Goal: Task Accomplishment & Management: Manage account settings

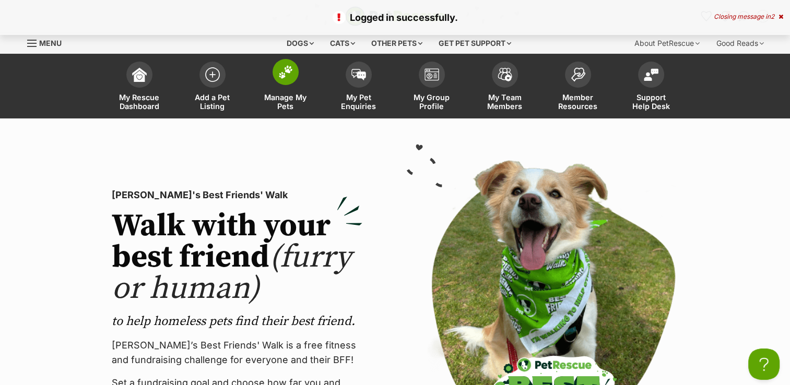
click at [288, 75] on img at bounding box center [285, 72] width 15 height 14
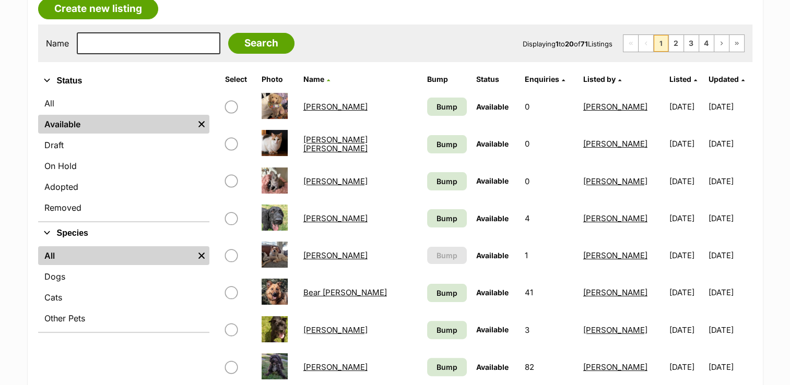
scroll to position [209, 0]
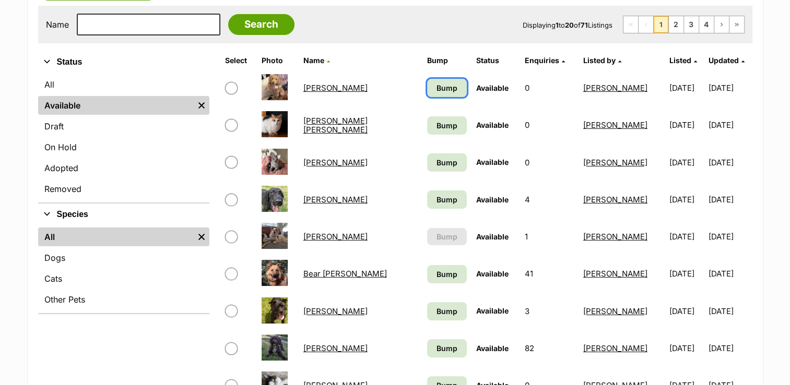
click at [436, 84] on span "Bump" at bounding box center [446, 87] width 21 height 11
click at [433, 118] on link "Bump" at bounding box center [447, 125] width 40 height 18
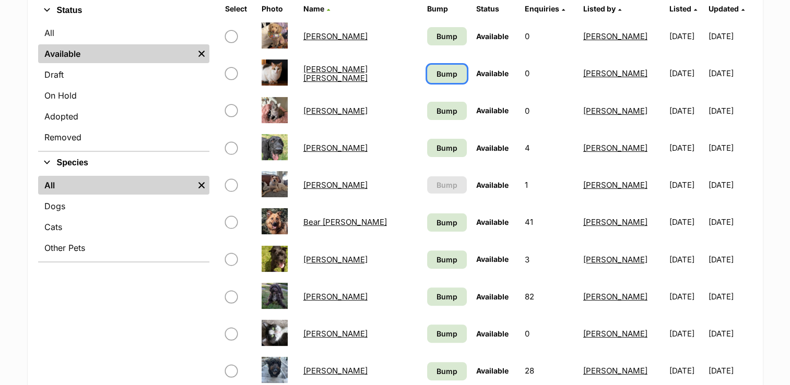
scroll to position [313, 0]
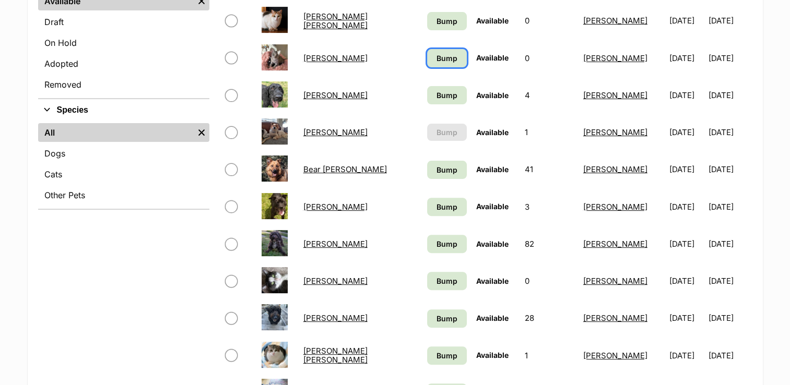
click at [447, 60] on link "Bump" at bounding box center [447, 58] width 40 height 18
click at [436, 93] on span "Bump" at bounding box center [446, 95] width 21 height 11
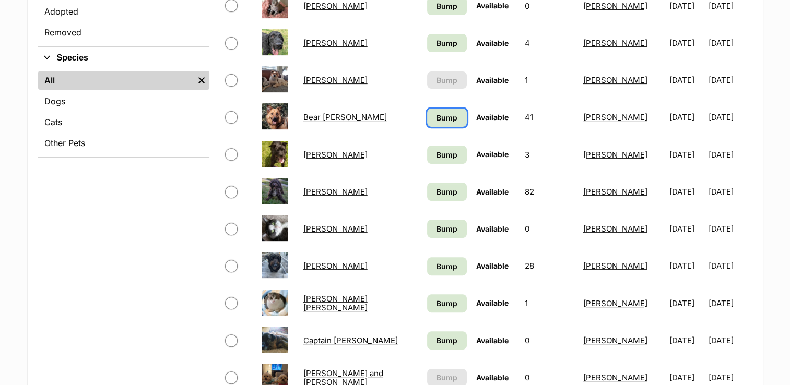
drag, startPoint x: 432, startPoint y: 115, endPoint x: 432, endPoint y: 143, distance: 27.7
click at [436, 115] on span "Bump" at bounding box center [446, 117] width 21 height 11
click at [436, 151] on span "Bump" at bounding box center [446, 154] width 21 height 11
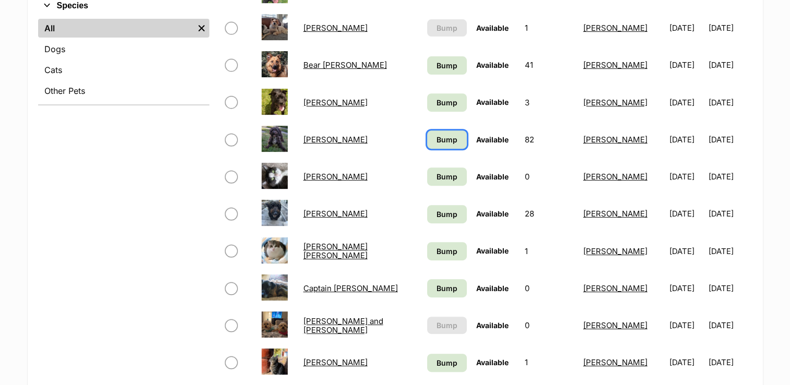
drag, startPoint x: 433, startPoint y: 138, endPoint x: 434, endPoint y: 159, distance: 20.4
click at [436, 138] on span "Bump" at bounding box center [446, 139] width 21 height 11
click at [434, 164] on td "Bump" at bounding box center [447, 177] width 48 height 36
click at [436, 176] on span "Bump" at bounding box center [446, 176] width 21 height 11
drag, startPoint x: 436, startPoint y: 240, endPoint x: 436, endPoint y: 256, distance: 15.7
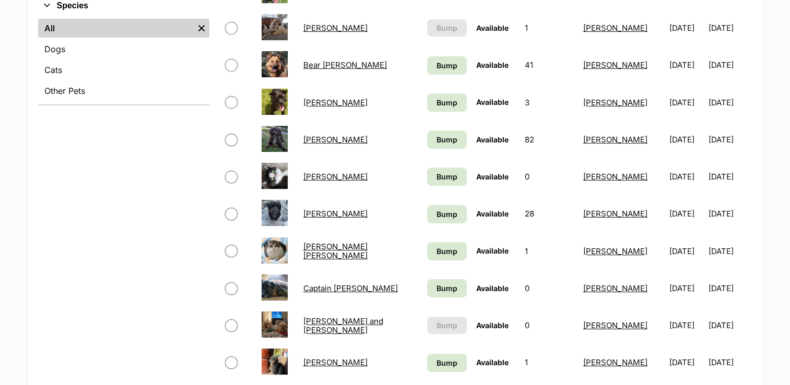
click at [436, 243] on td "Bump" at bounding box center [447, 251] width 48 height 36
click at [436, 256] on link "Bump" at bounding box center [447, 251] width 40 height 18
click at [436, 284] on span "Bump" at bounding box center [446, 288] width 21 height 11
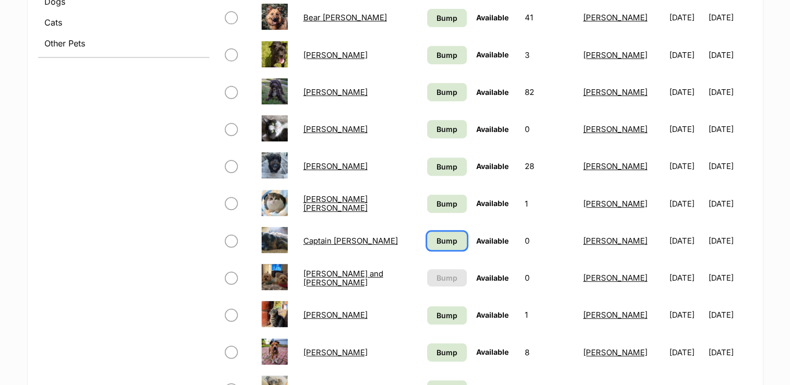
scroll to position [522, 0]
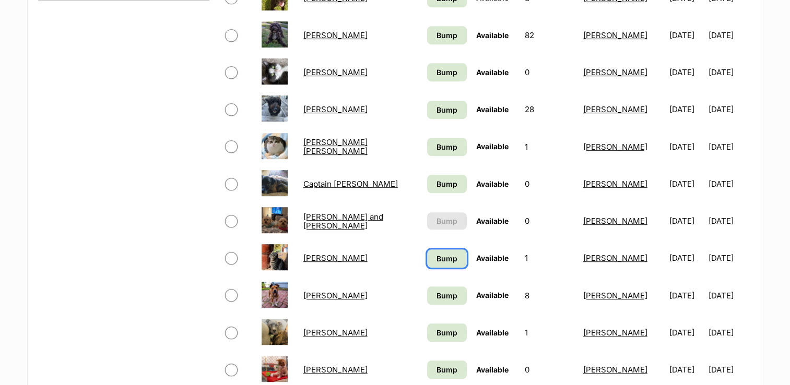
click at [436, 256] on span "Bump" at bounding box center [446, 258] width 21 height 11
click at [436, 295] on span "Bump" at bounding box center [446, 295] width 21 height 11
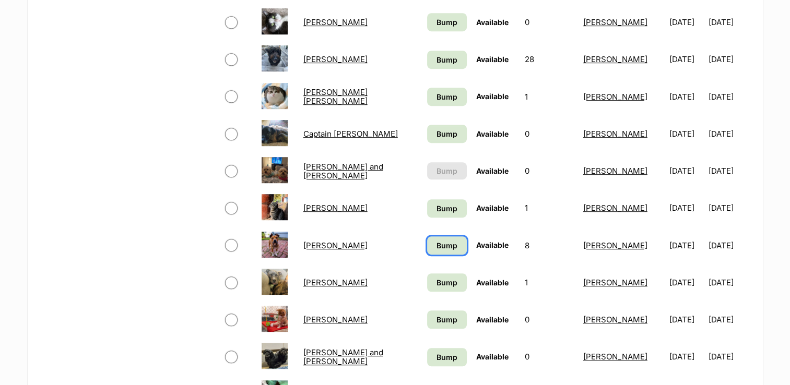
scroll to position [626, 0]
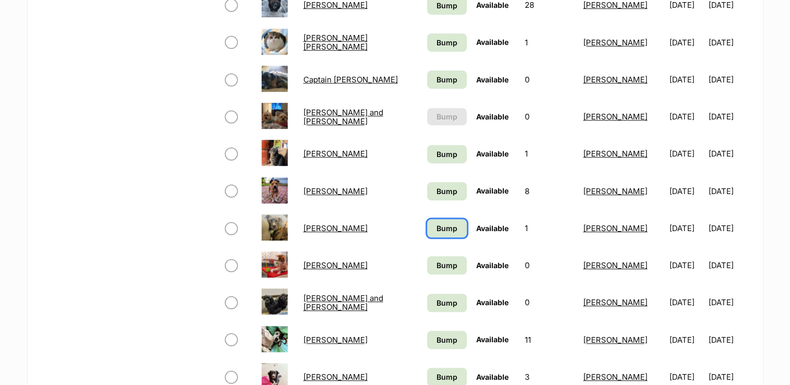
click at [444, 227] on span "Bump" at bounding box center [446, 228] width 21 height 11
click at [436, 263] on span "Bump" at bounding box center [446, 265] width 21 height 11
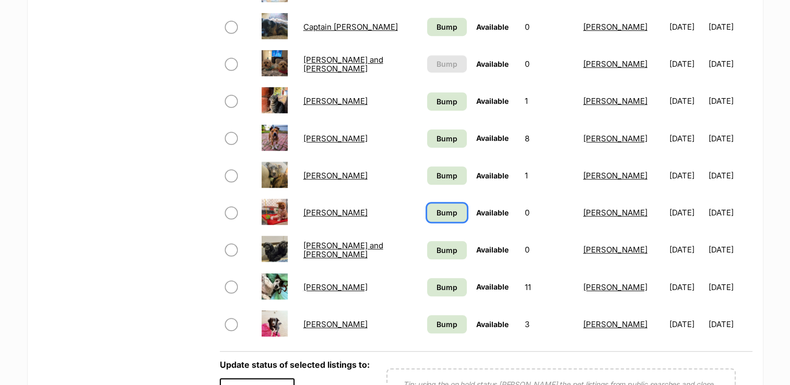
scroll to position [731, 0]
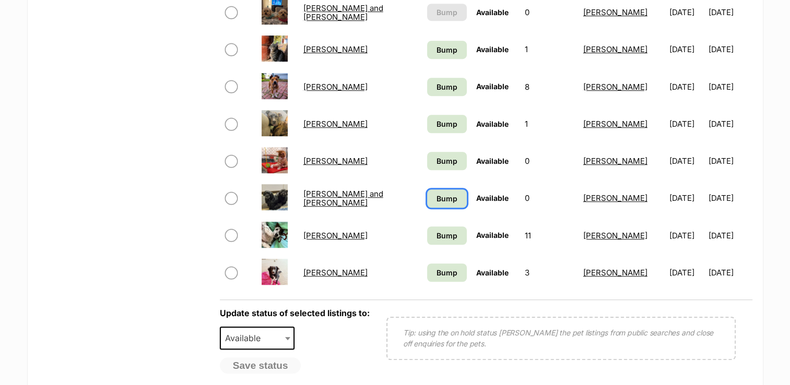
click at [436, 200] on span "Bump" at bounding box center [446, 198] width 21 height 11
click at [434, 227] on link "Bump" at bounding box center [447, 236] width 40 height 18
click at [436, 271] on span "Bump" at bounding box center [446, 272] width 21 height 11
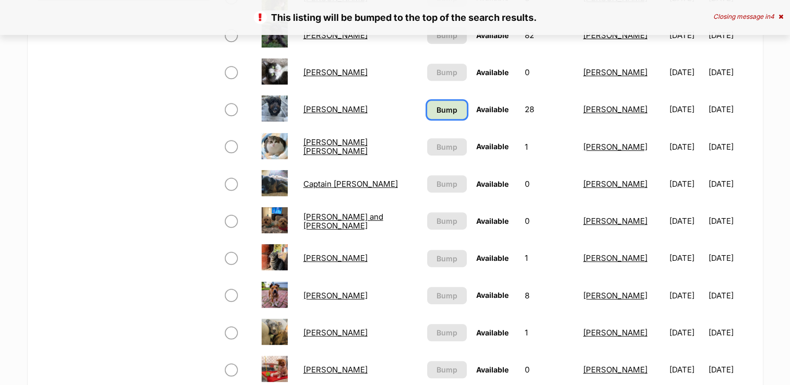
click at [436, 101] on link "Bump" at bounding box center [447, 110] width 40 height 18
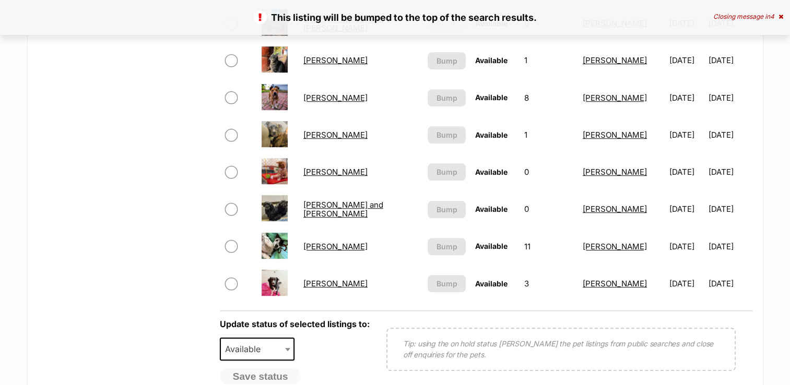
scroll to position [835, 0]
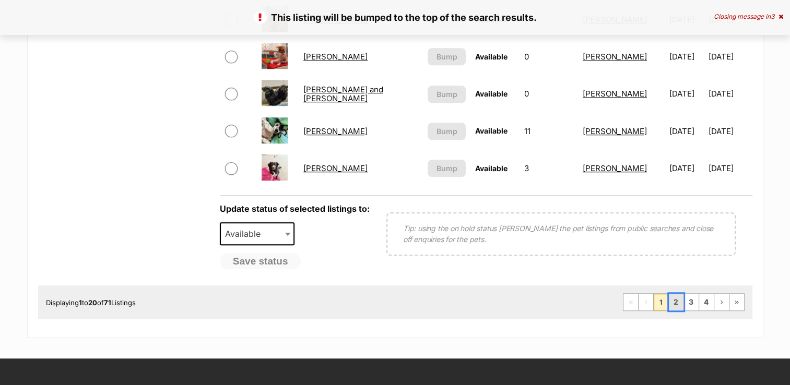
click at [670, 295] on link "2" at bounding box center [676, 302] width 15 height 17
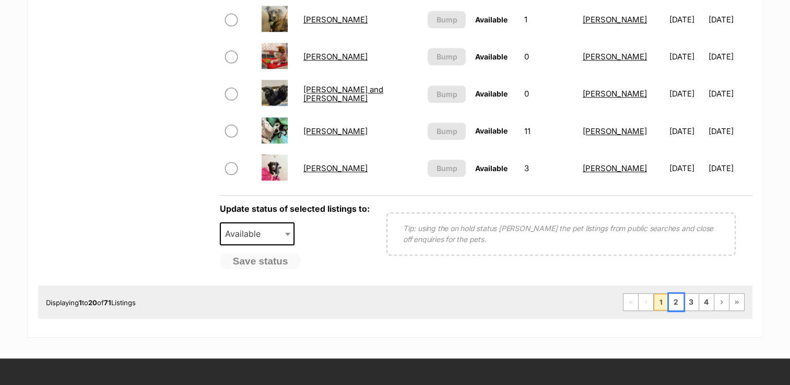
scroll to position [832, 0]
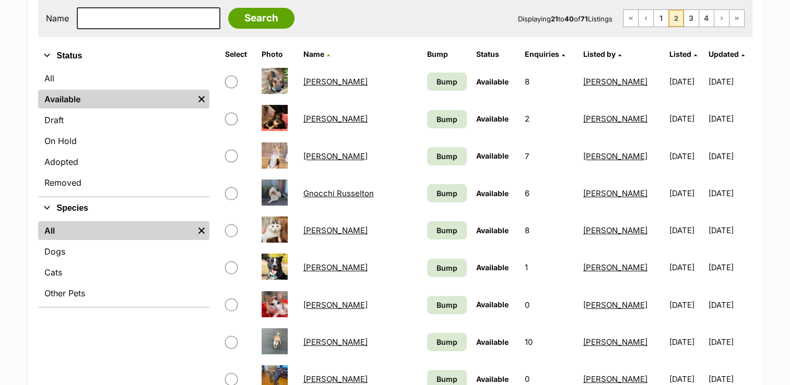
scroll to position [209, 0]
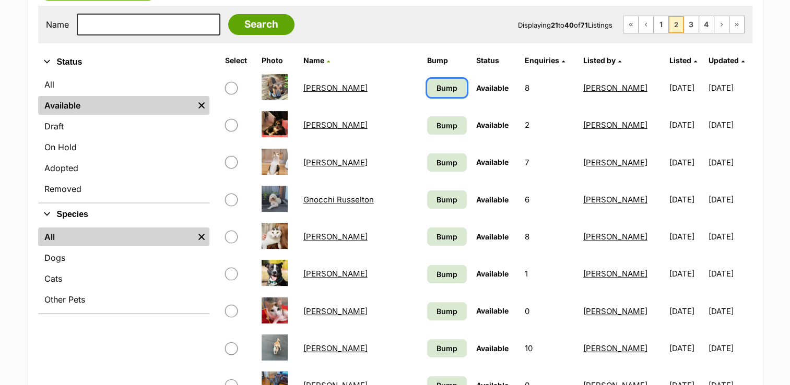
click at [436, 87] on span "Bump" at bounding box center [446, 87] width 21 height 11
click at [436, 157] on span "Bump" at bounding box center [446, 162] width 21 height 11
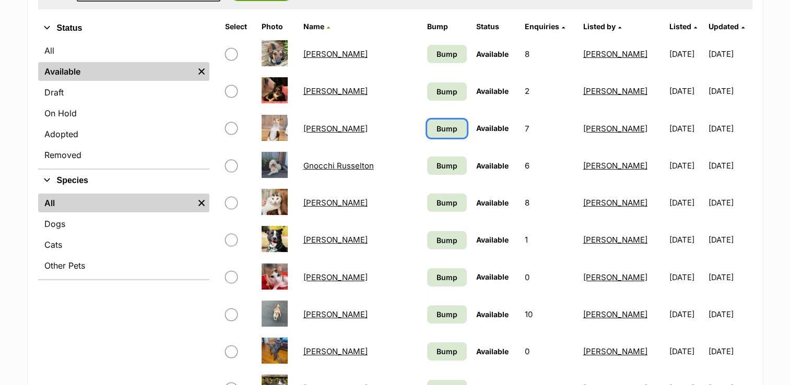
scroll to position [261, 0]
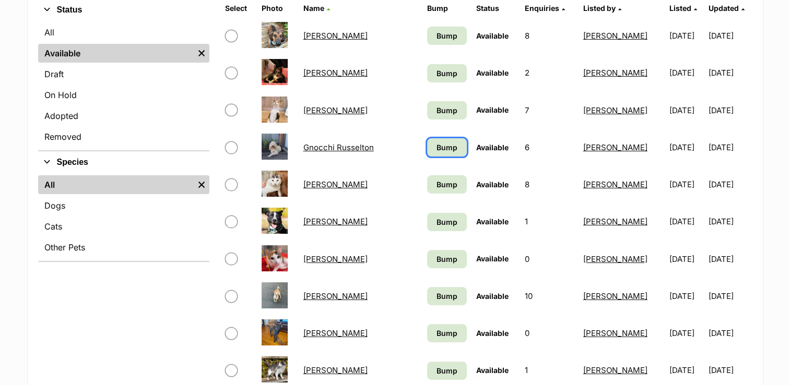
click at [436, 144] on span "Bump" at bounding box center [446, 147] width 21 height 11
click at [434, 175] on link "Bump" at bounding box center [447, 184] width 40 height 18
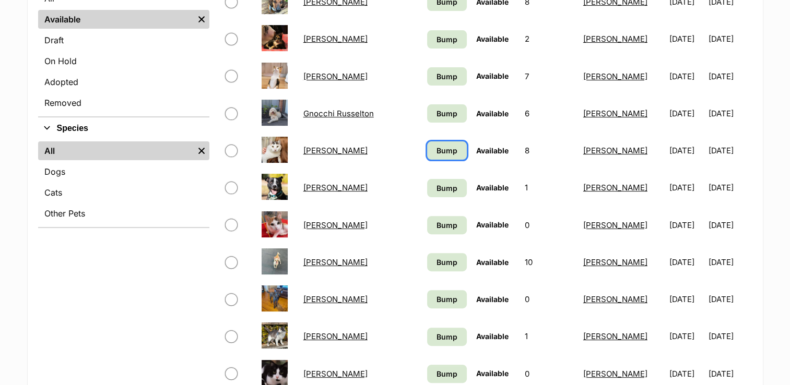
scroll to position [313, 0]
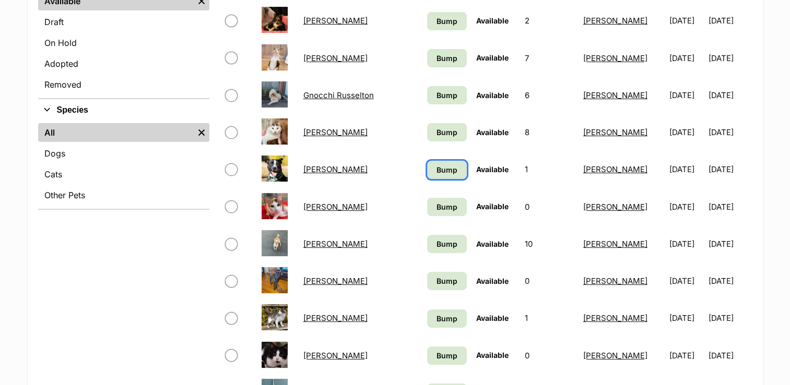
click at [436, 168] on span "Bump" at bounding box center [446, 169] width 21 height 11
click at [432, 195] on td "Bump" at bounding box center [447, 207] width 48 height 36
click at [436, 202] on span "Bump" at bounding box center [446, 207] width 21 height 11
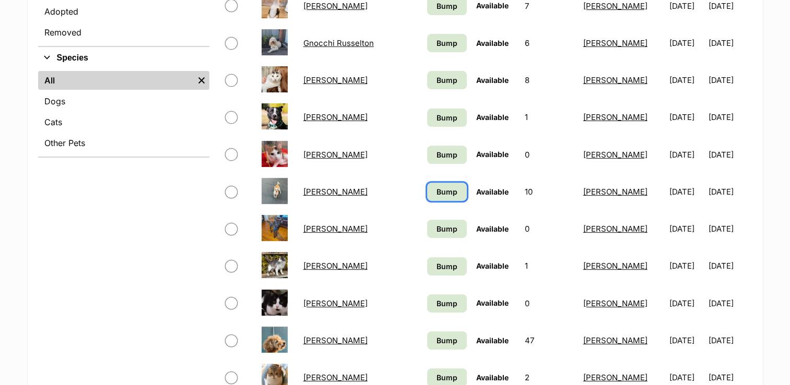
click at [436, 191] on span "Bump" at bounding box center [446, 191] width 21 height 11
click at [436, 223] on span "Bump" at bounding box center [446, 228] width 21 height 11
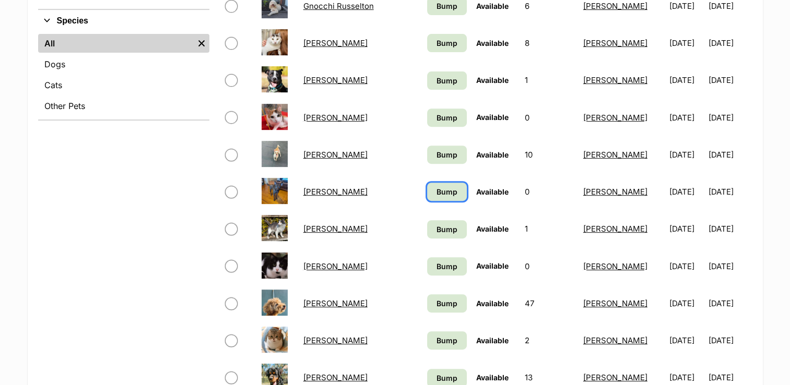
scroll to position [470, 0]
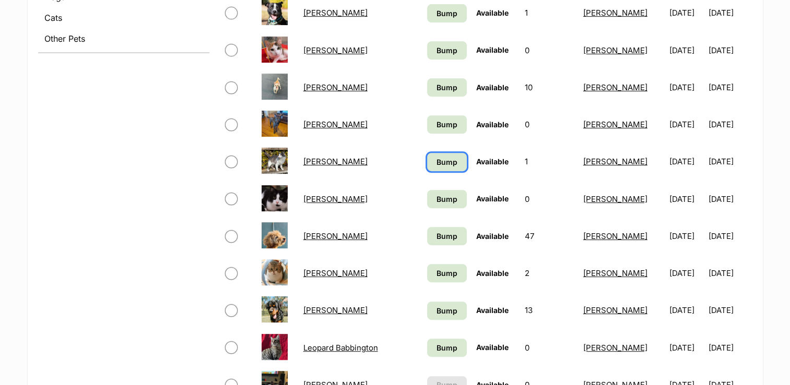
click at [436, 161] on span "Bump" at bounding box center [446, 162] width 21 height 11
click at [436, 198] on span "Bump" at bounding box center [446, 199] width 21 height 11
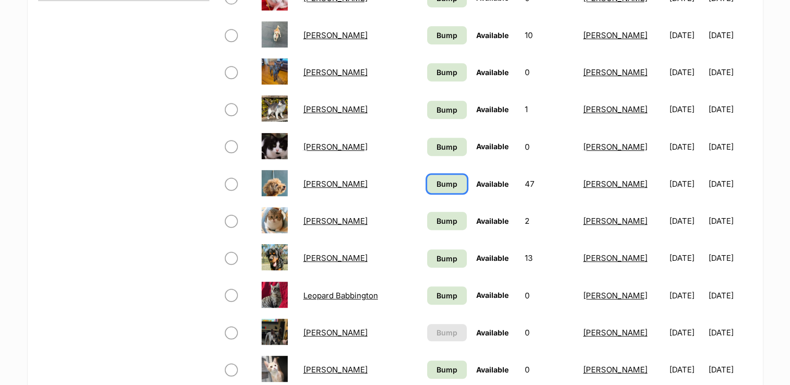
drag, startPoint x: 428, startPoint y: 182, endPoint x: 428, endPoint y: 195, distance: 13.6
click at [436, 183] on span "Bump" at bounding box center [446, 184] width 21 height 11
click at [427, 214] on link "Bump" at bounding box center [447, 221] width 40 height 18
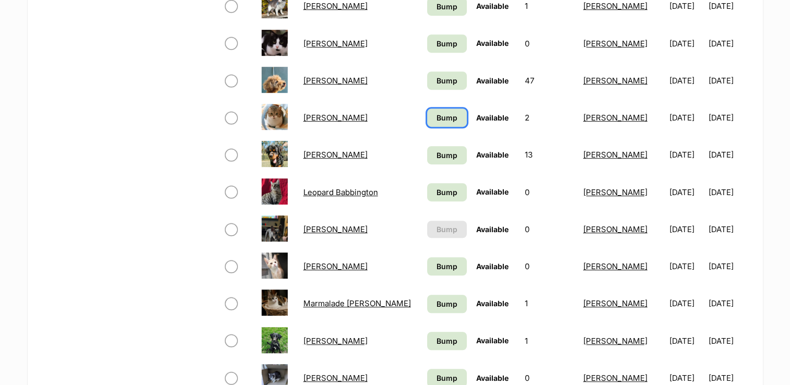
scroll to position [626, 0]
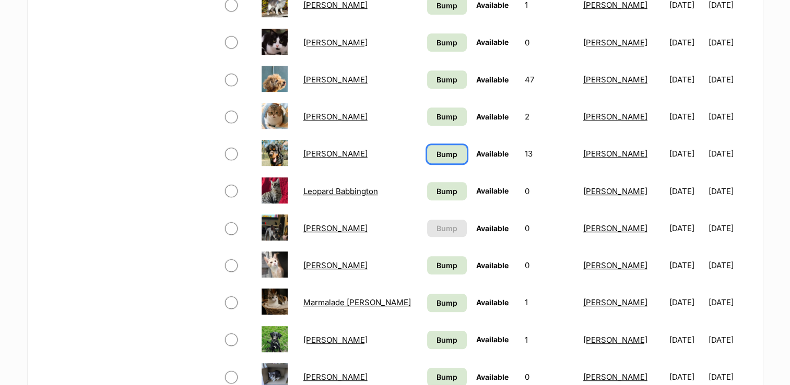
click at [436, 153] on span "Bump" at bounding box center [446, 154] width 21 height 11
click at [436, 190] on span "Bump" at bounding box center [446, 191] width 21 height 11
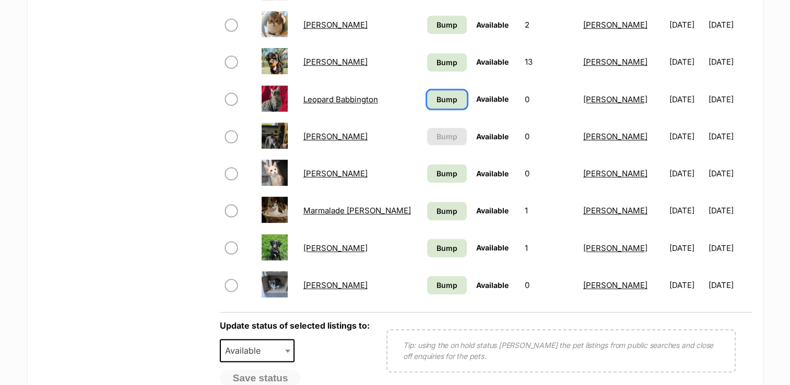
scroll to position [731, 0]
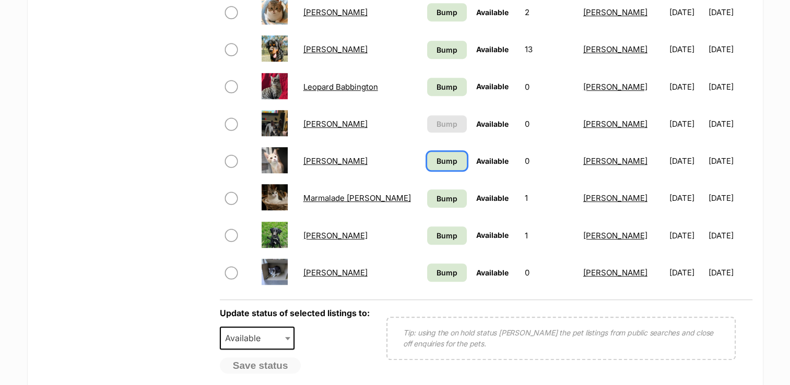
click at [436, 160] on span "Bump" at bounding box center [446, 161] width 21 height 11
click at [436, 196] on span "Bump" at bounding box center [446, 198] width 21 height 11
click at [436, 231] on span "Bump" at bounding box center [446, 235] width 21 height 11
click at [427, 265] on link "Bump" at bounding box center [447, 273] width 40 height 18
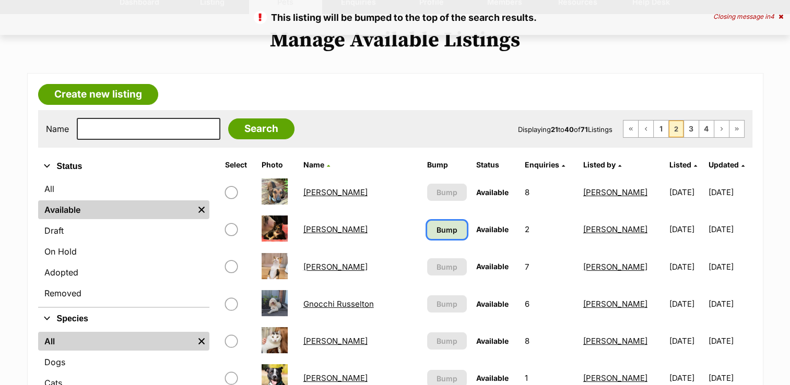
click at [436, 230] on span "Bump" at bounding box center [446, 229] width 21 height 11
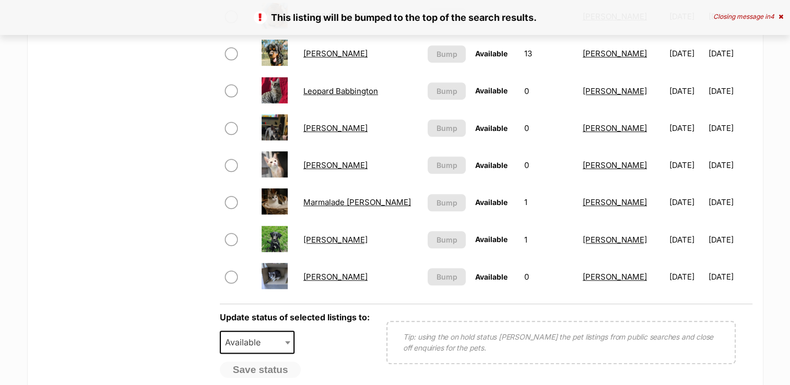
scroll to position [835, 0]
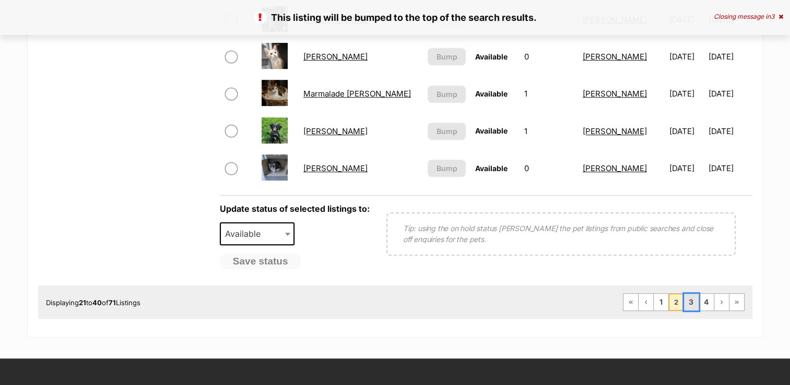
click at [697, 299] on link "3" at bounding box center [691, 302] width 15 height 17
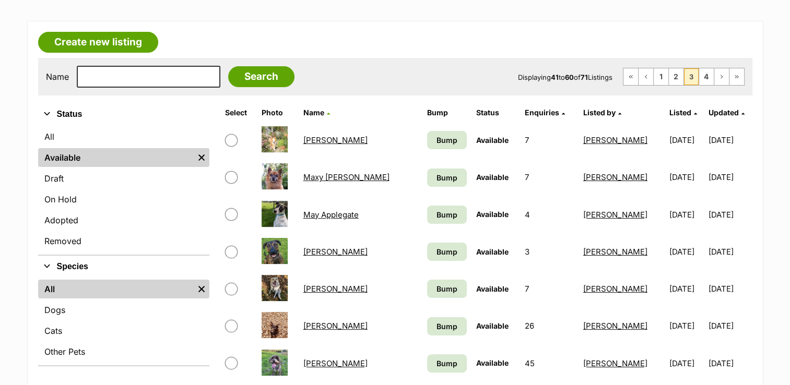
scroll to position [157, 0]
click at [436, 143] on span "Bump" at bounding box center [446, 140] width 21 height 11
click at [437, 178] on span "Bump" at bounding box center [446, 177] width 21 height 11
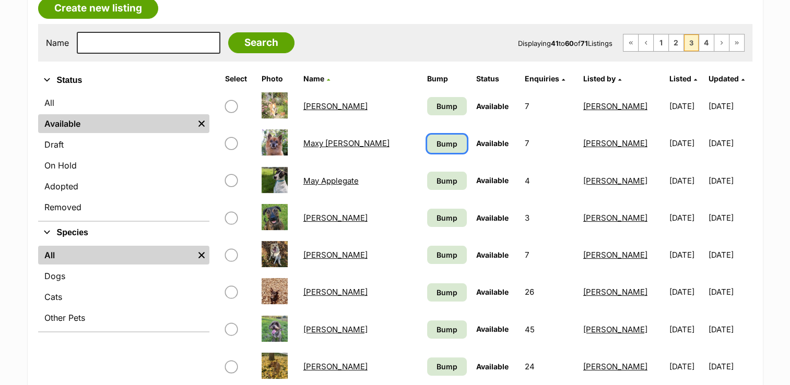
scroll to position [209, 0]
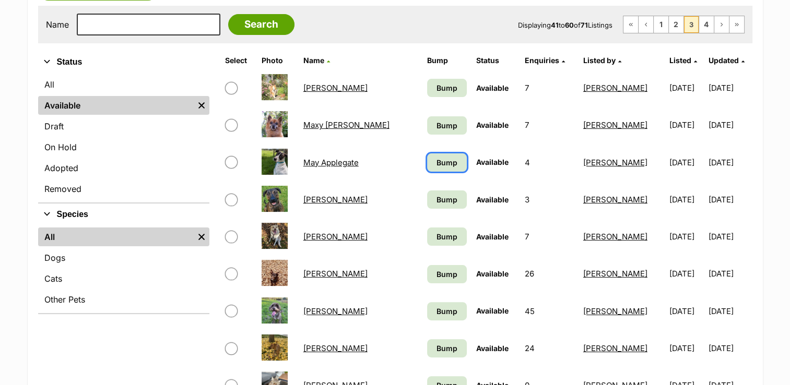
click at [437, 169] on link "Bump" at bounding box center [447, 162] width 40 height 18
click at [436, 196] on span "Bump" at bounding box center [446, 199] width 21 height 11
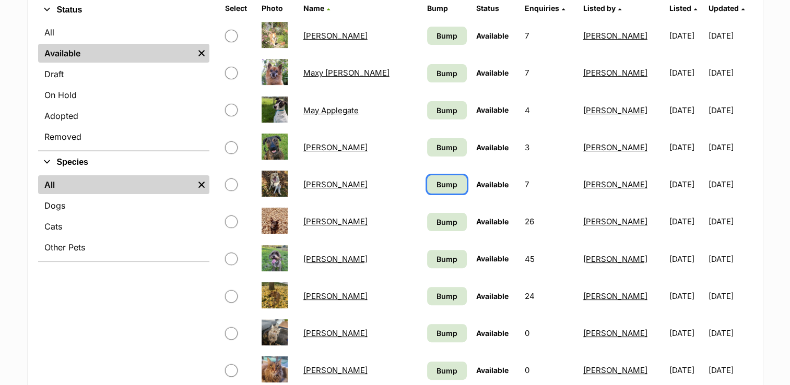
click at [436, 183] on span "Bump" at bounding box center [446, 184] width 21 height 11
click at [438, 217] on span "Bump" at bounding box center [446, 222] width 21 height 11
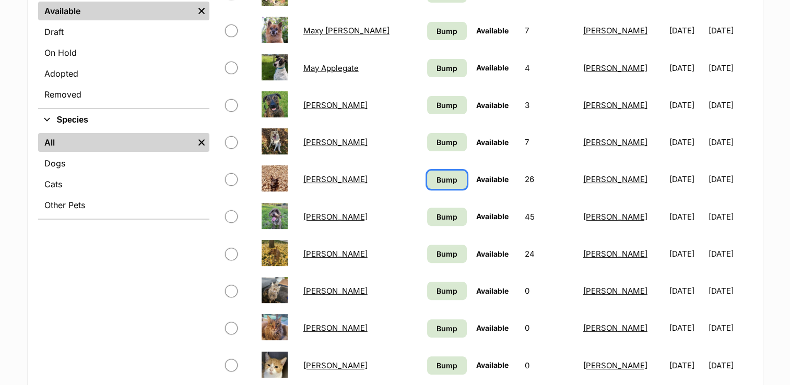
scroll to position [365, 0]
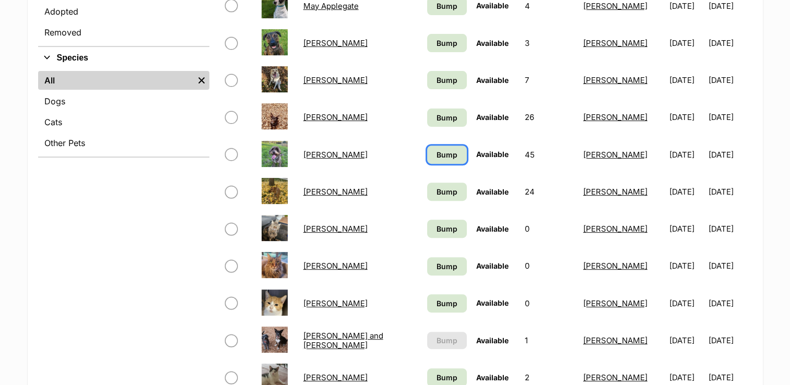
drag, startPoint x: 440, startPoint y: 156, endPoint x: 440, endPoint y: 187, distance: 31.3
click at [440, 157] on span "Bump" at bounding box center [446, 154] width 21 height 11
click at [441, 192] on span "Bump" at bounding box center [446, 191] width 21 height 11
click at [440, 221] on link "Bump" at bounding box center [447, 229] width 40 height 18
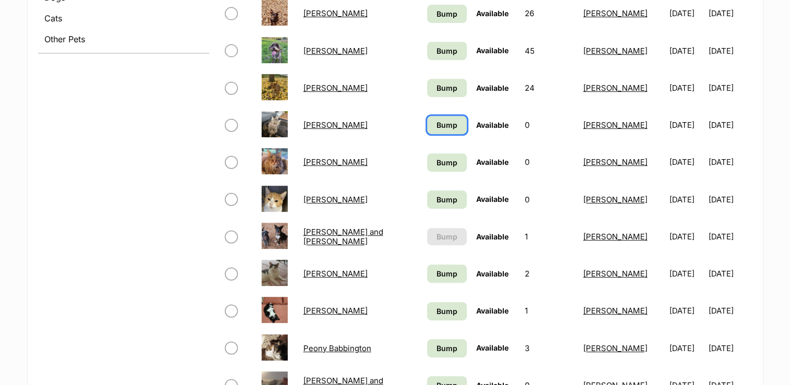
scroll to position [470, 0]
click at [443, 158] on span "Bump" at bounding box center [446, 162] width 21 height 11
click at [441, 194] on span "Bump" at bounding box center [446, 199] width 21 height 11
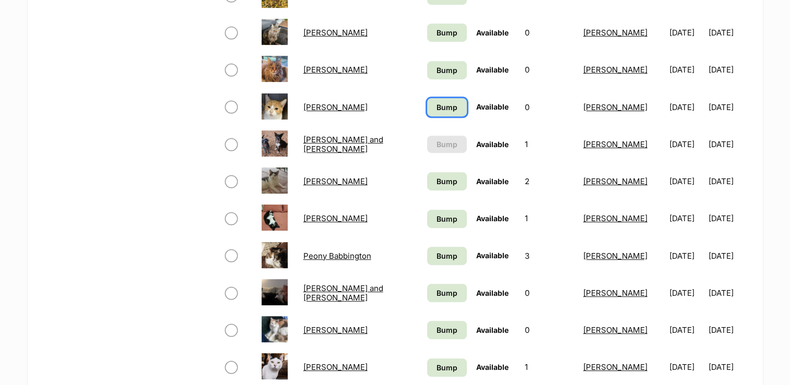
scroll to position [574, 0]
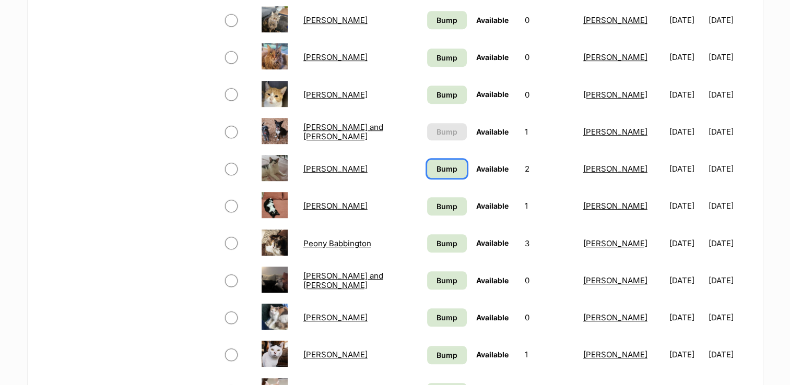
click at [439, 170] on span "Bump" at bounding box center [446, 168] width 21 height 11
click at [437, 204] on span "Bump" at bounding box center [446, 206] width 21 height 11
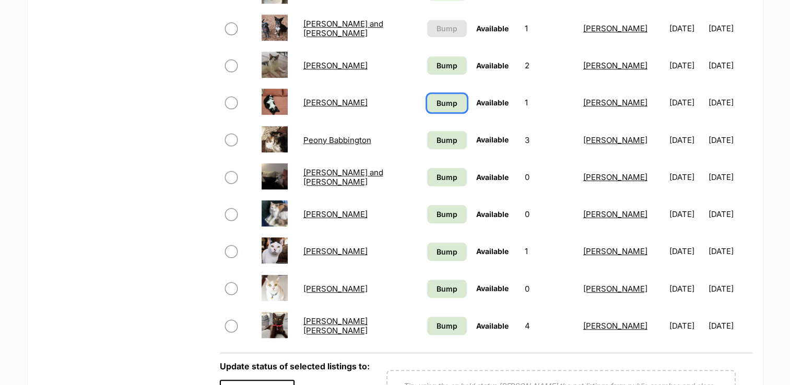
scroll to position [679, 0]
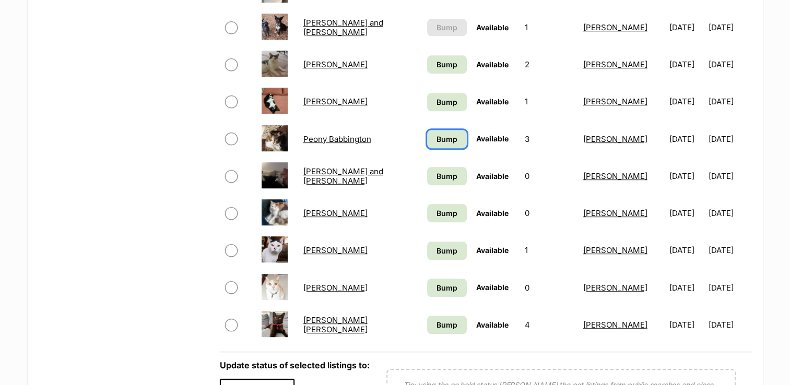
click at [440, 141] on span "Bump" at bounding box center [446, 139] width 21 height 11
click at [440, 173] on span "Bump" at bounding box center [446, 176] width 21 height 11
click at [443, 208] on span "Bump" at bounding box center [446, 213] width 21 height 11
click at [443, 247] on span "Bump" at bounding box center [446, 250] width 21 height 11
click at [439, 279] on link "Bump" at bounding box center [447, 288] width 40 height 18
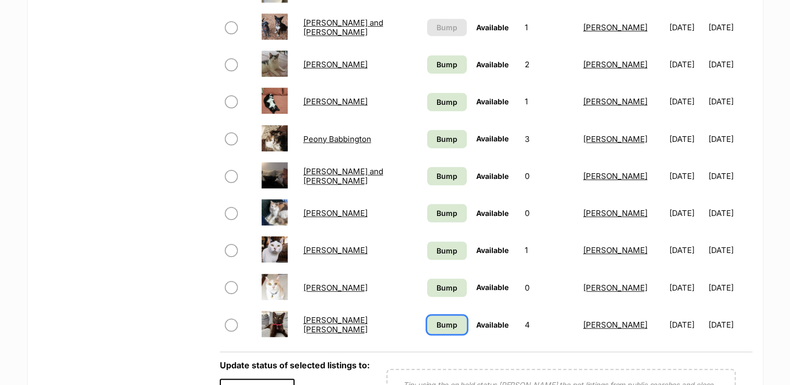
click at [436, 322] on span "Bump" at bounding box center [446, 325] width 21 height 11
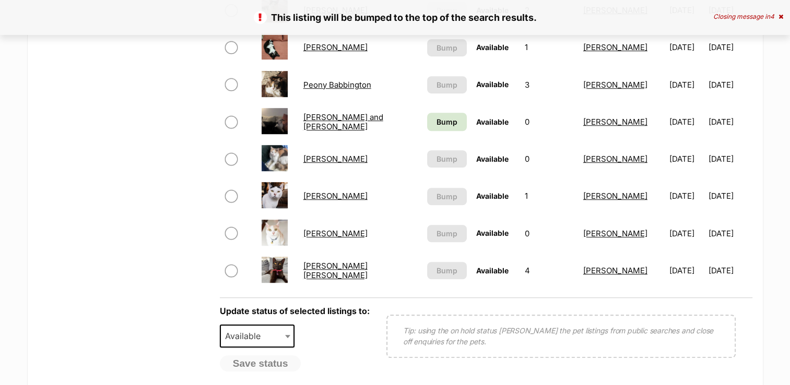
scroll to position [679, 0]
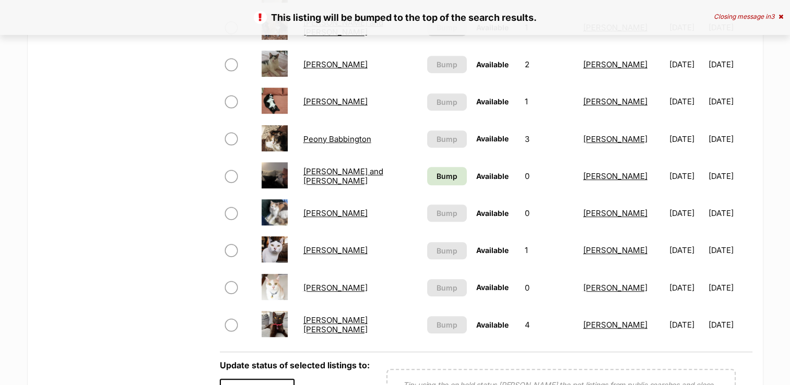
drag, startPoint x: 449, startPoint y: 165, endPoint x: 446, endPoint y: 172, distance: 7.3
click at [448, 166] on td "Bump" at bounding box center [447, 176] width 48 height 36
click at [446, 172] on span "Bump" at bounding box center [446, 176] width 21 height 11
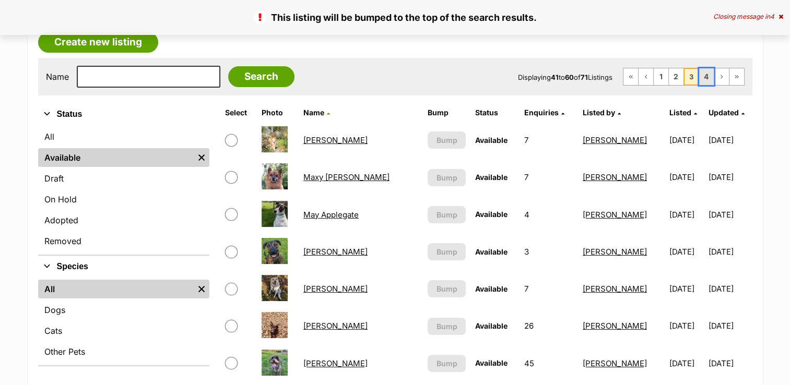
click at [707, 77] on link "4" at bounding box center [706, 76] width 15 height 17
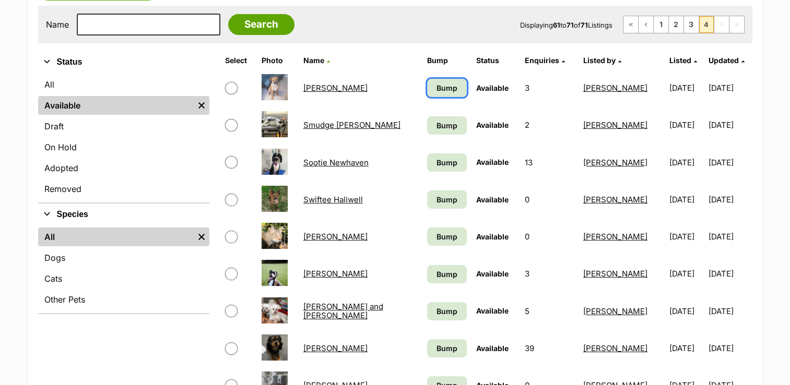
click at [436, 88] on span "Bump" at bounding box center [446, 87] width 21 height 11
click at [436, 124] on span "Bump" at bounding box center [446, 125] width 21 height 11
click at [440, 158] on span "Bump" at bounding box center [446, 162] width 21 height 11
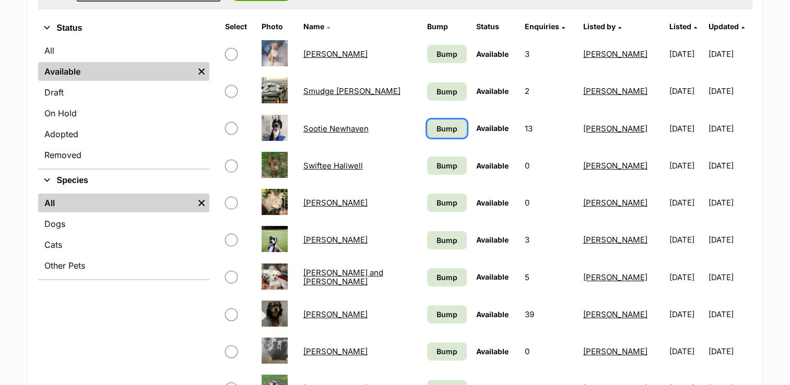
scroll to position [261, 0]
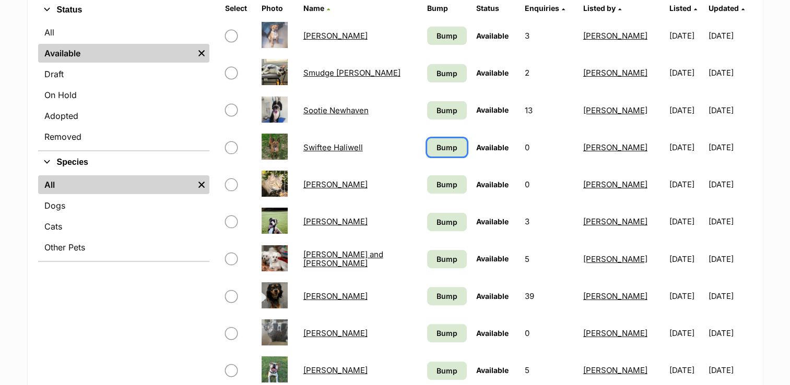
click at [441, 143] on span "Bump" at bounding box center [446, 147] width 21 height 11
click at [444, 179] on link "Bump" at bounding box center [447, 184] width 40 height 18
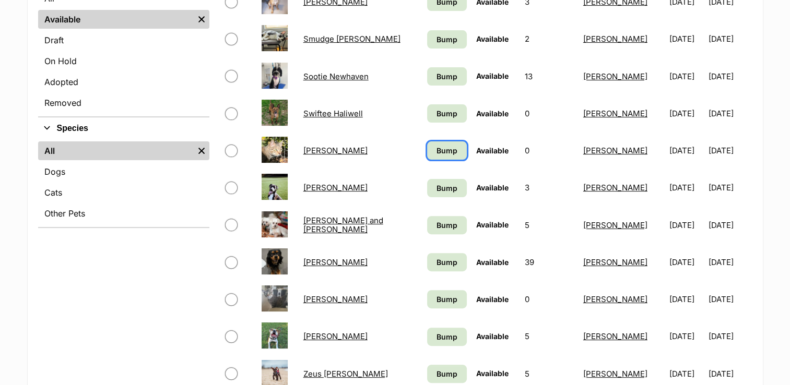
scroll to position [313, 0]
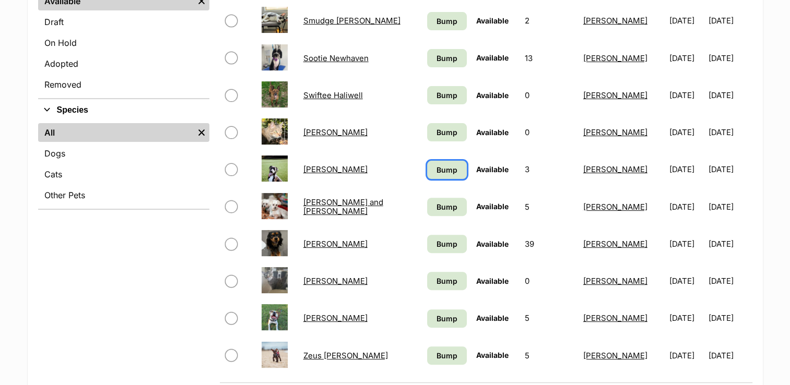
drag, startPoint x: 442, startPoint y: 163, endPoint x: 443, endPoint y: 168, distance: 5.2
click at [442, 164] on span "Bump" at bounding box center [446, 169] width 21 height 11
click at [441, 202] on span "Bump" at bounding box center [446, 207] width 21 height 11
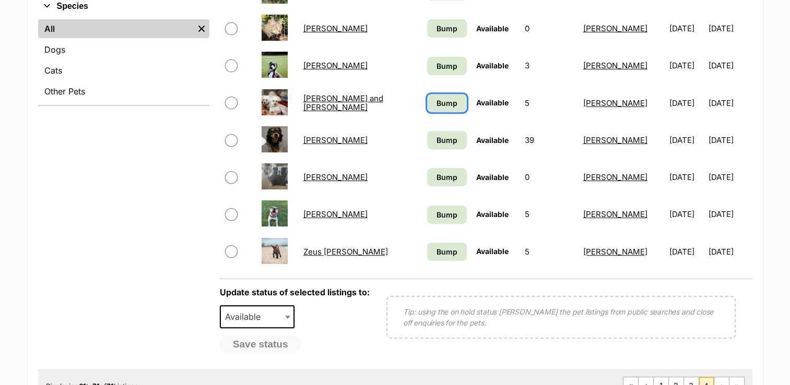
scroll to position [418, 0]
click at [441, 143] on span "Bump" at bounding box center [446, 139] width 21 height 11
drag, startPoint x: 439, startPoint y: 172, endPoint x: 437, endPoint y: 197, distance: 25.1
click at [439, 173] on span "Bump" at bounding box center [446, 176] width 21 height 11
drag, startPoint x: 436, startPoint y: 206, endPoint x: 436, endPoint y: 228, distance: 21.9
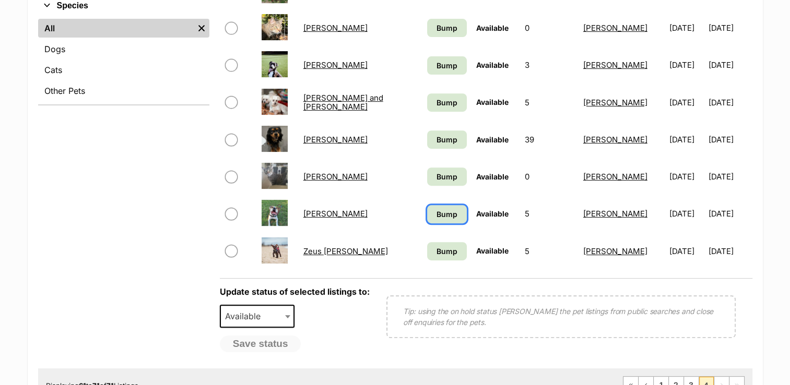
click at [436, 206] on link "Bump" at bounding box center [447, 214] width 40 height 18
click at [436, 246] on span "Bump" at bounding box center [446, 251] width 21 height 11
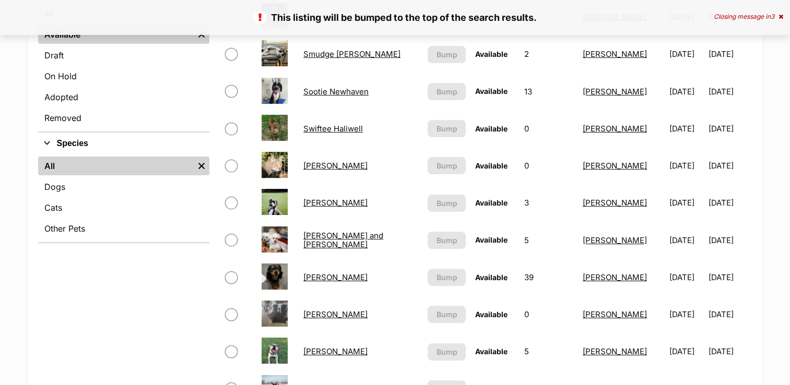
scroll to position [418, 0]
